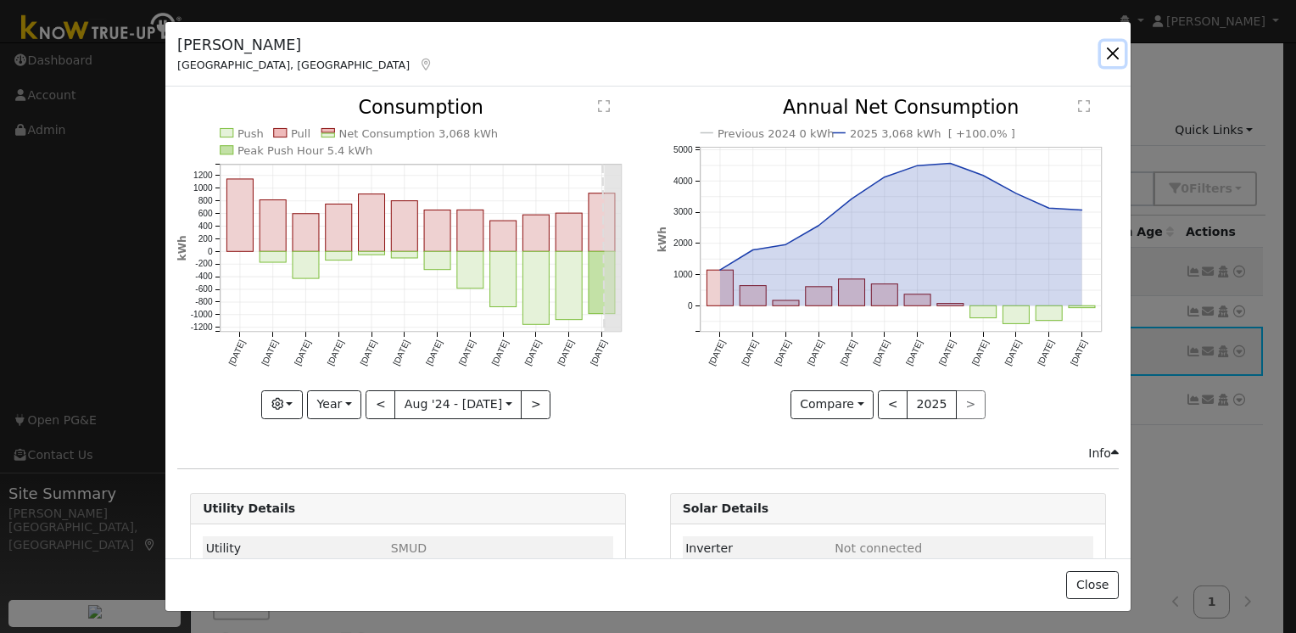
click at [1113, 53] on button "button" at bounding box center [1113, 54] width 24 height 24
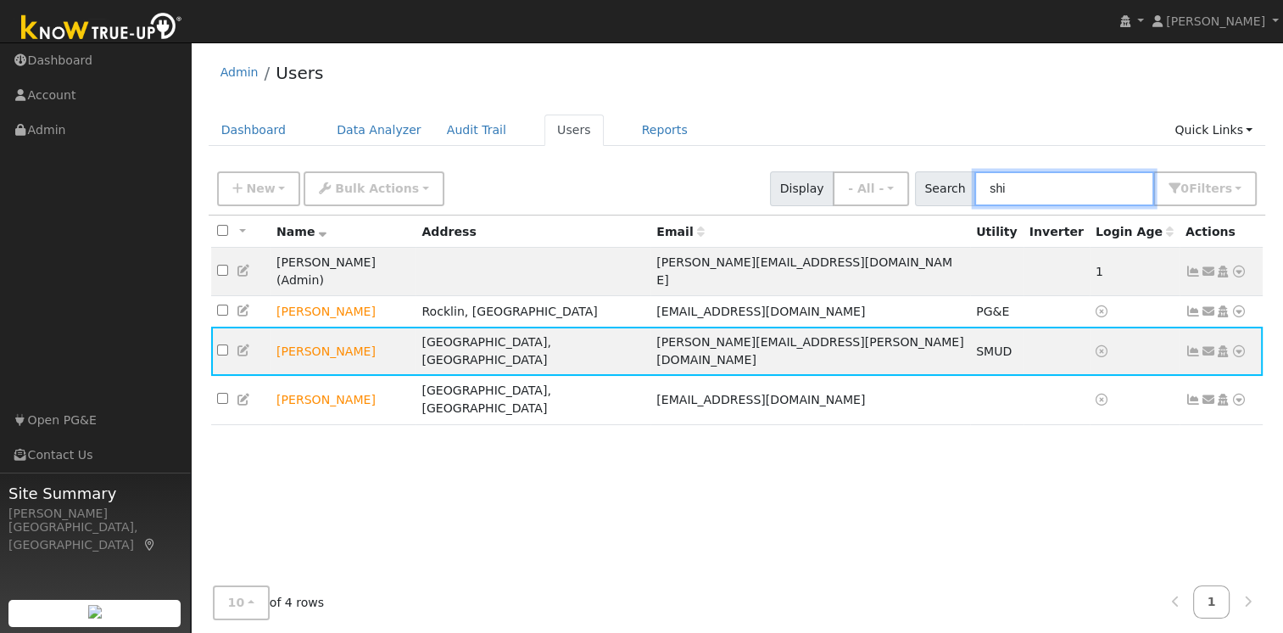
drag, startPoint x: 1075, startPoint y: 194, endPoint x: 977, endPoint y: 186, distance: 98.7
click at [977, 186] on div "Search shi 0 Filter s My accounts Role Show - All - Show Leads Admin Billing Ad…" at bounding box center [1086, 188] width 343 height 35
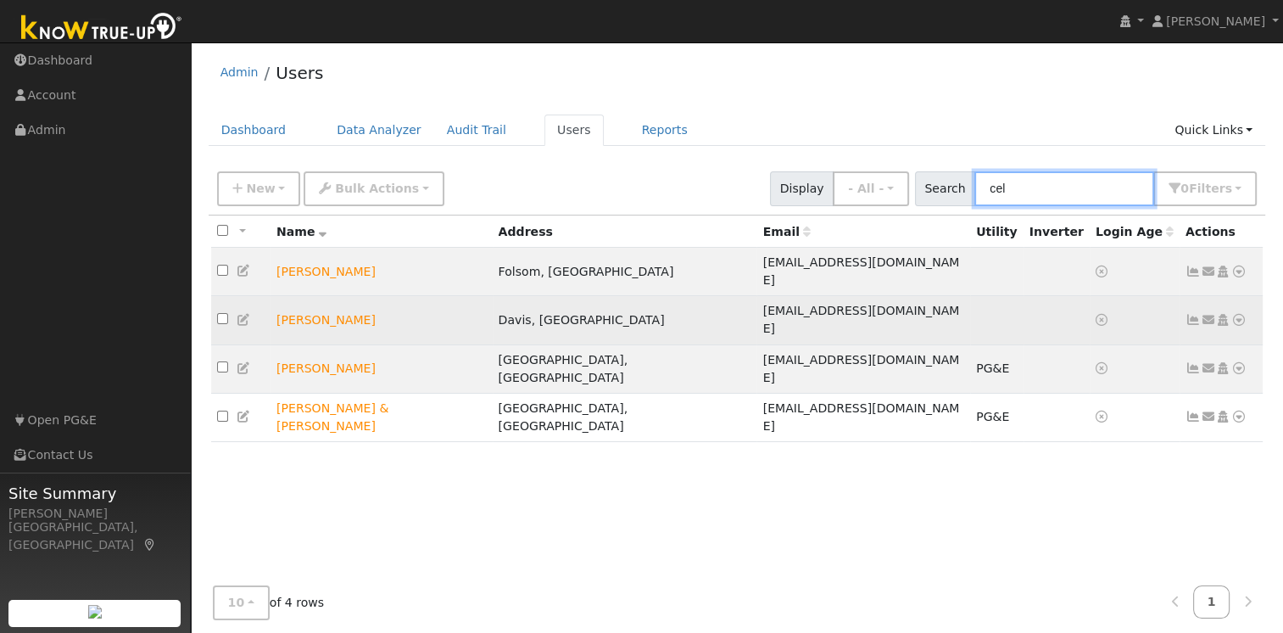
type input "cel"
click at [241, 314] on icon at bounding box center [244, 320] width 15 height 12
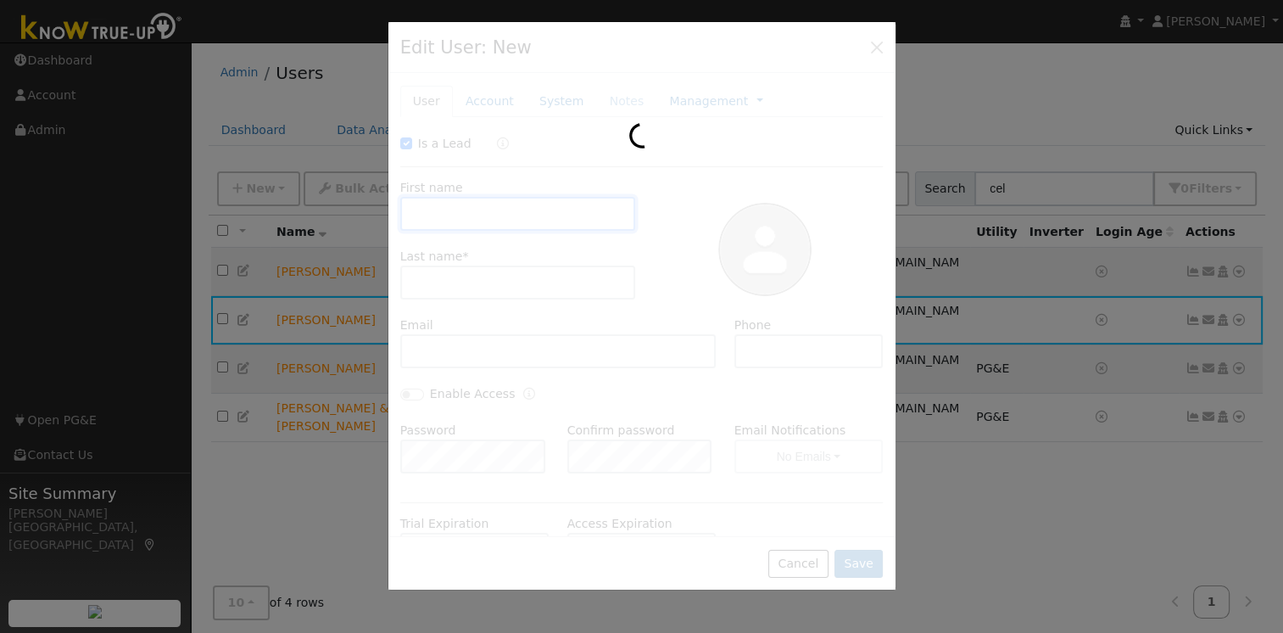
checkbox input "true"
type input "[PERSON_NAME]"
type input "[EMAIL_ADDRESS][DOMAIN_NAME]"
type input "[PHONE_NUMBER]"
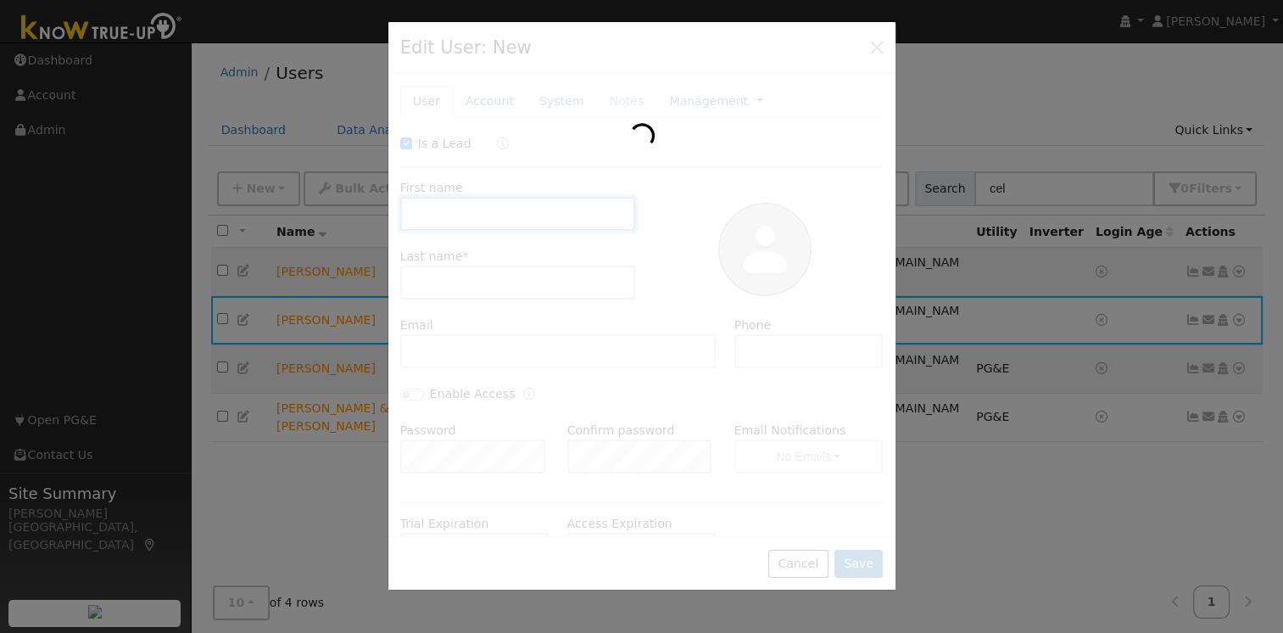
type input "[PERSON_NAME]"
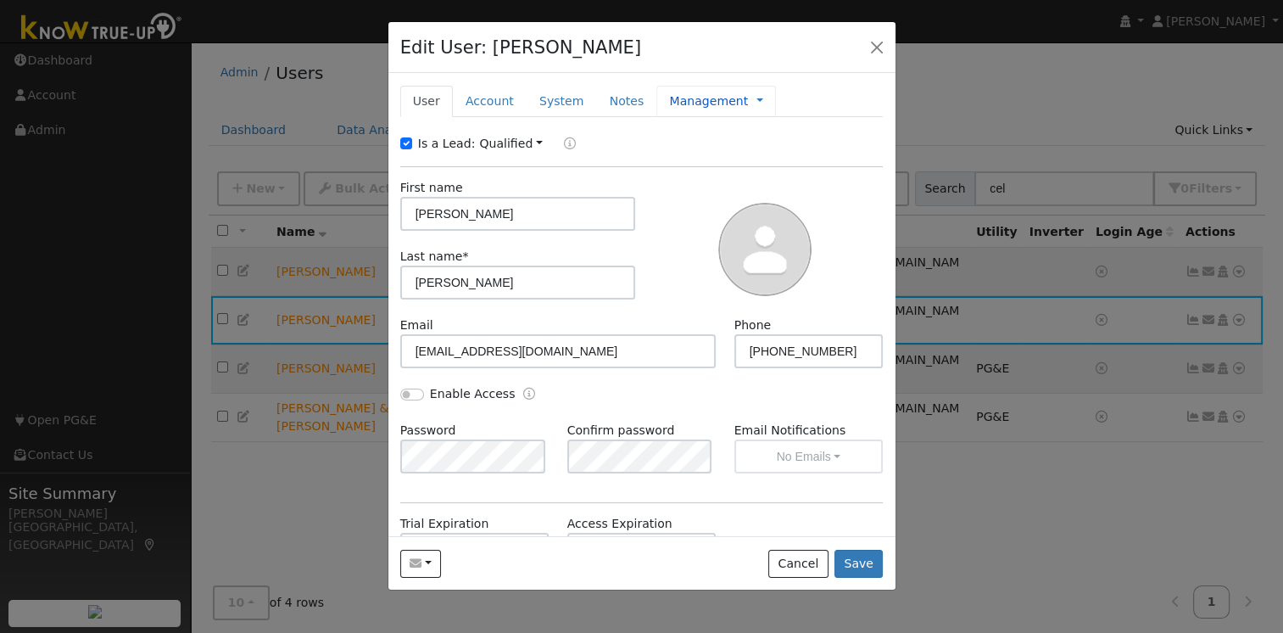
click at [669, 100] on link "Management" at bounding box center [708, 101] width 79 height 18
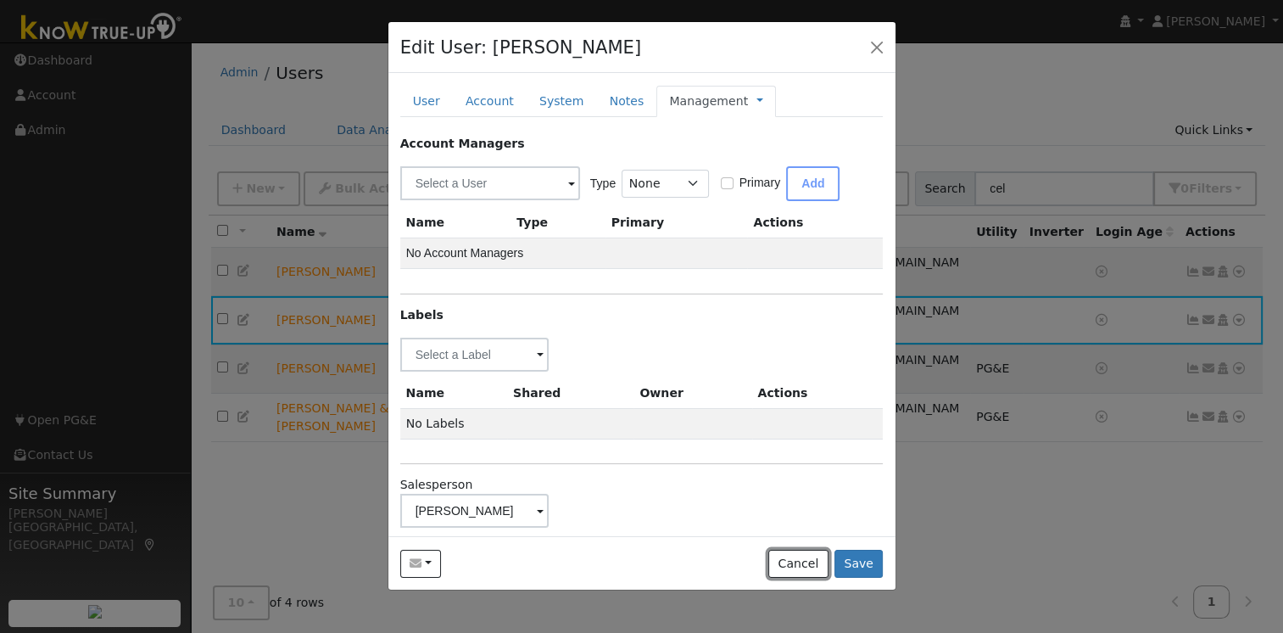
drag, startPoint x: 804, startPoint y: 561, endPoint x: 840, endPoint y: 550, distance: 37.5
click at [804, 561] on button "Cancel" at bounding box center [798, 564] width 60 height 29
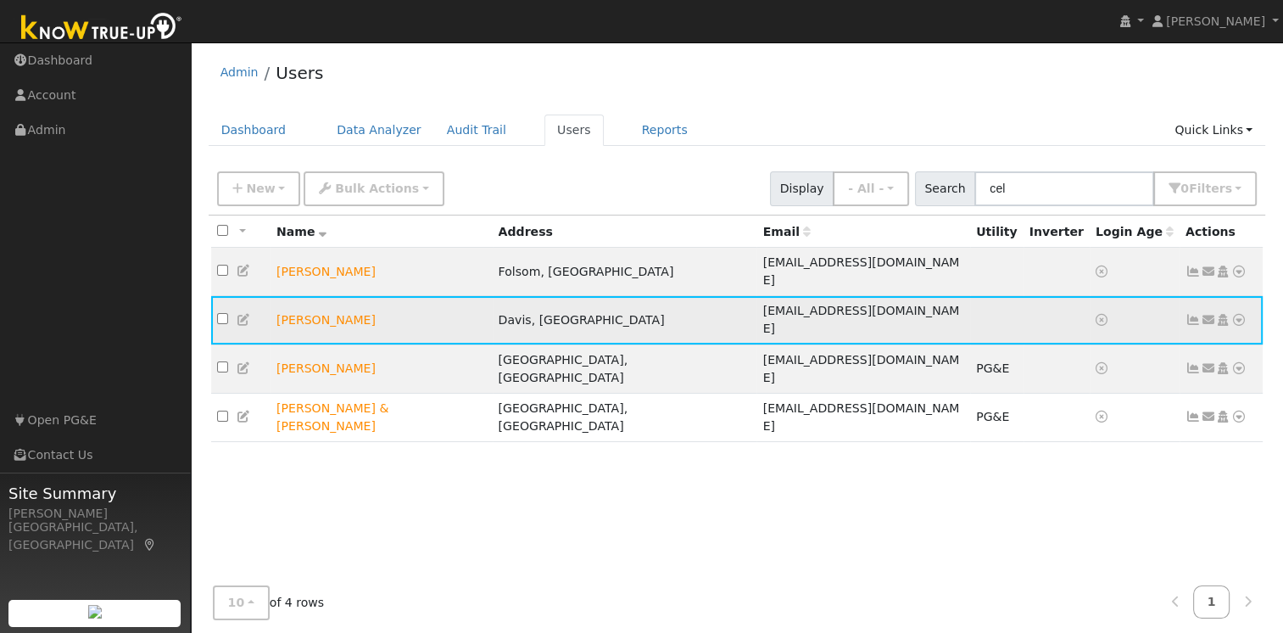
click at [1225, 314] on icon at bounding box center [1222, 320] width 15 height 12
